Goal: Book appointment/travel/reservation

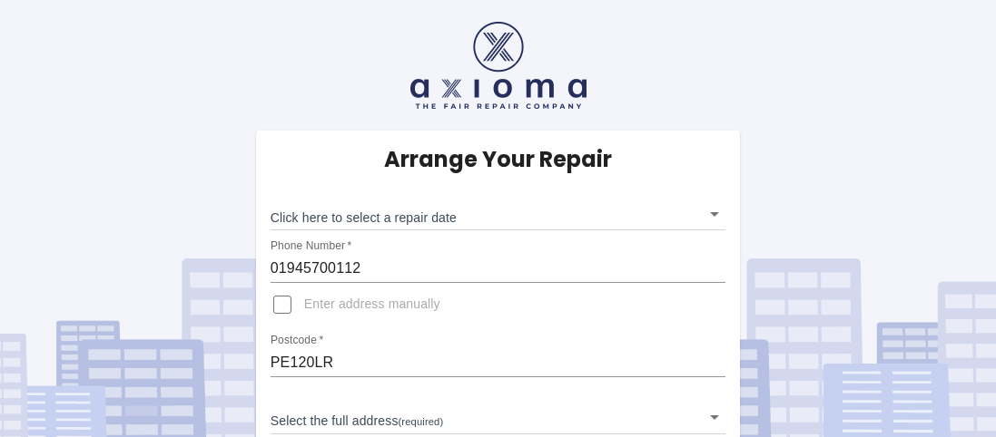
click at [714, 220] on body "Arrange Your Repair Click here to select a repair date ​ Phone Number   * 01945…" at bounding box center [498, 258] width 996 height 516
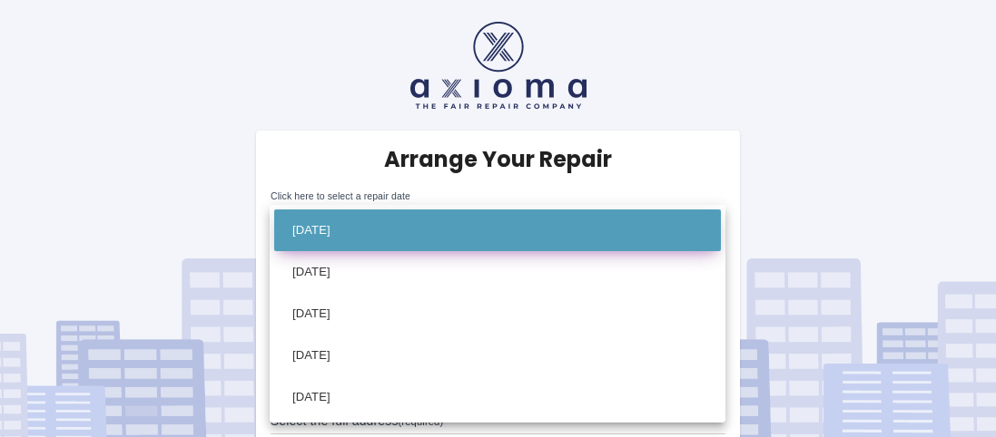
click at [686, 231] on li "[DATE]" at bounding box center [497, 231] width 447 height 42
type input "[DATE]T00:00:00.000Z"
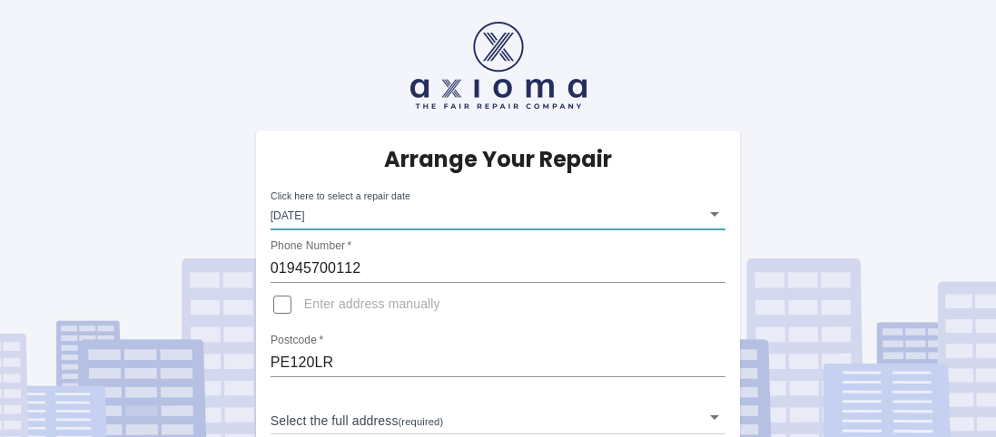
click at [278, 306] on input "Enter address manually" at bounding box center [282, 305] width 44 height 44
checkbox input "true"
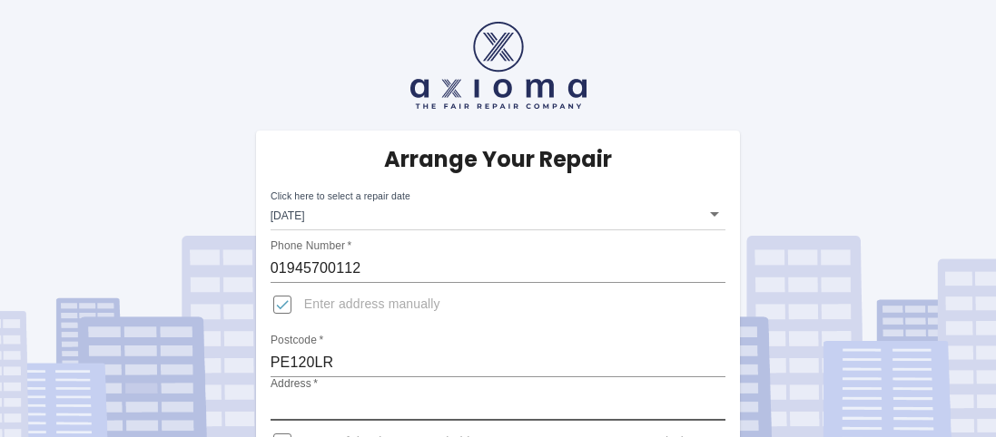
click at [333, 403] on input "Address   *" at bounding box center [498, 406] width 456 height 29
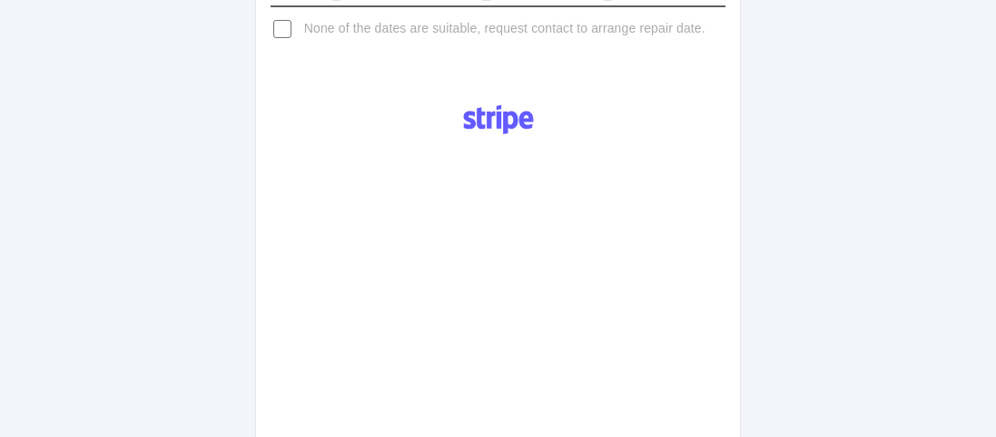
scroll to position [417, 0]
type input "[STREET_ADDRESS][PERSON_NAME][PERSON_NAME][PERSON_NAME]."
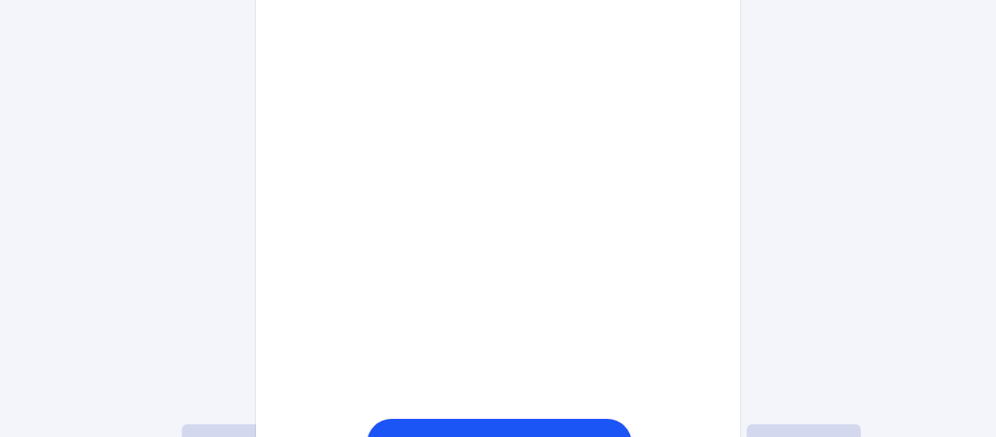
scroll to position [932, 0]
